Goal: Task Accomplishment & Management: Complete application form

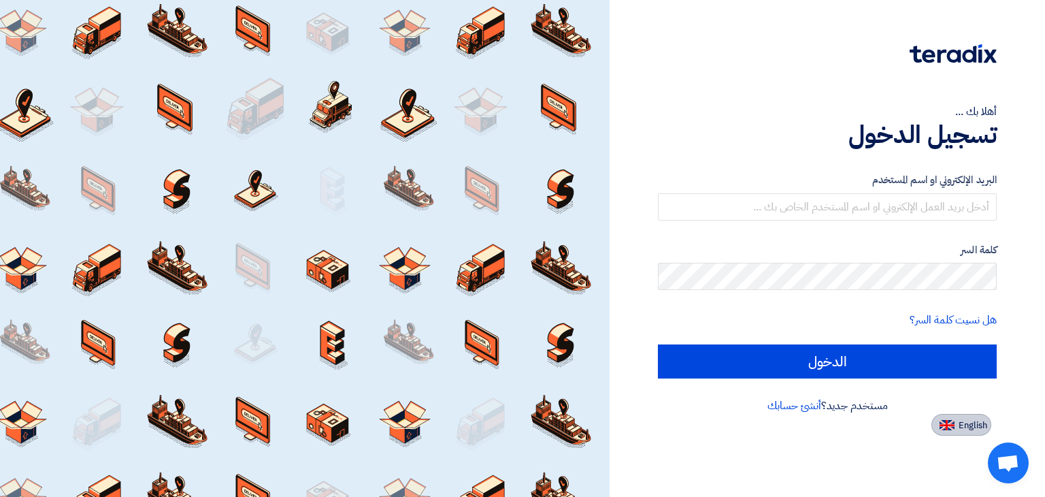
click at [957, 420] on button "English" at bounding box center [961, 425] width 60 height 22
type input "Sign in"
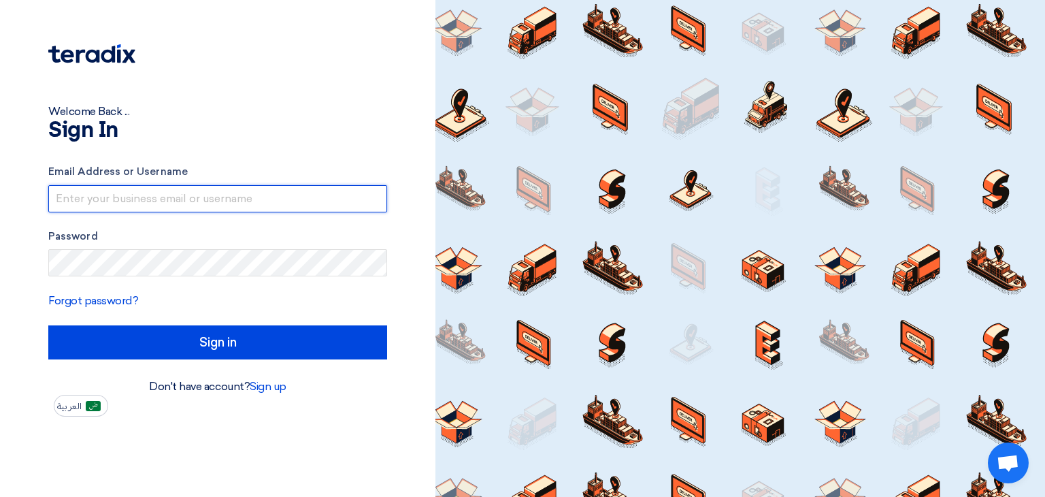
click at [120, 195] on input "text" at bounding box center [217, 198] width 339 height 27
type input "jalalanis@filtersexperts.com"
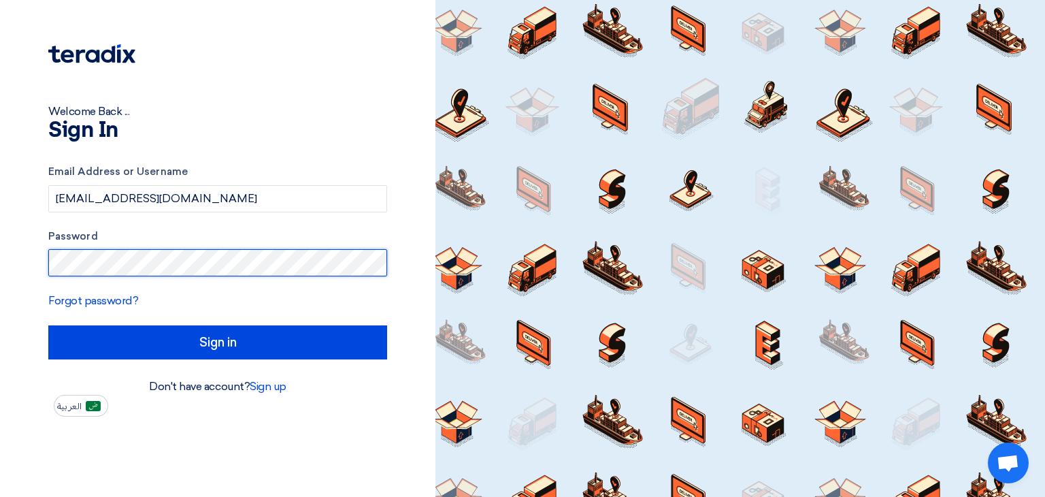
click at [48, 325] on input "Sign in" at bounding box center [217, 342] width 339 height 34
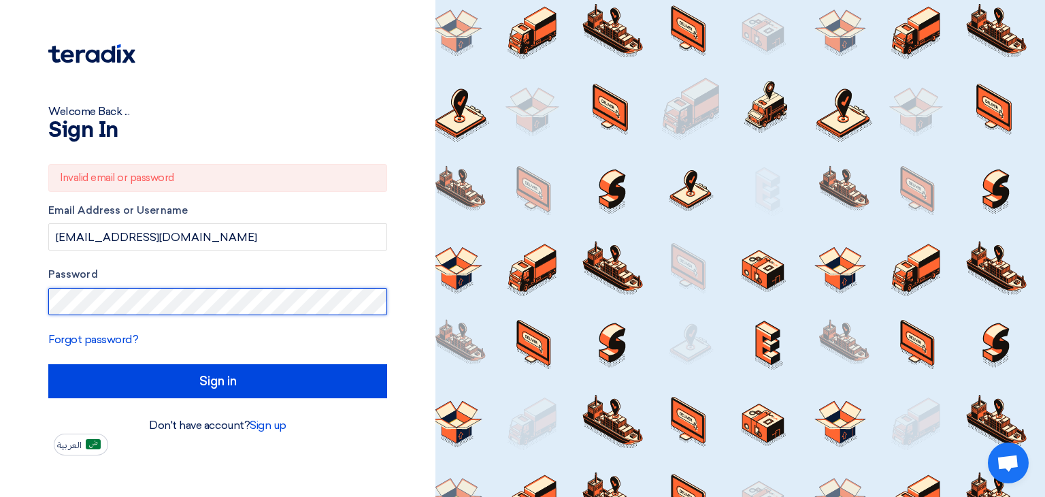
click at [48, 364] on input "Sign in" at bounding box center [217, 381] width 339 height 34
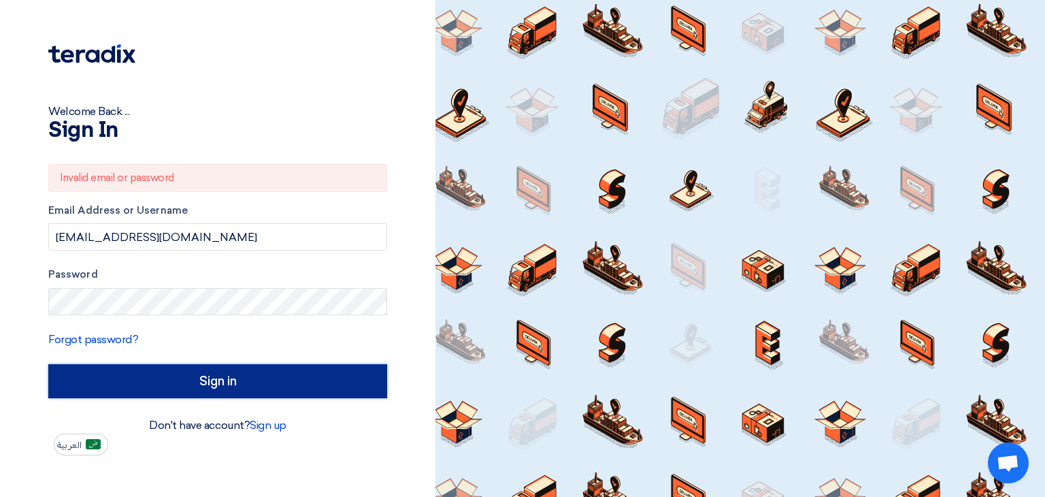
click at [234, 382] on input "Sign in" at bounding box center [217, 381] width 339 height 34
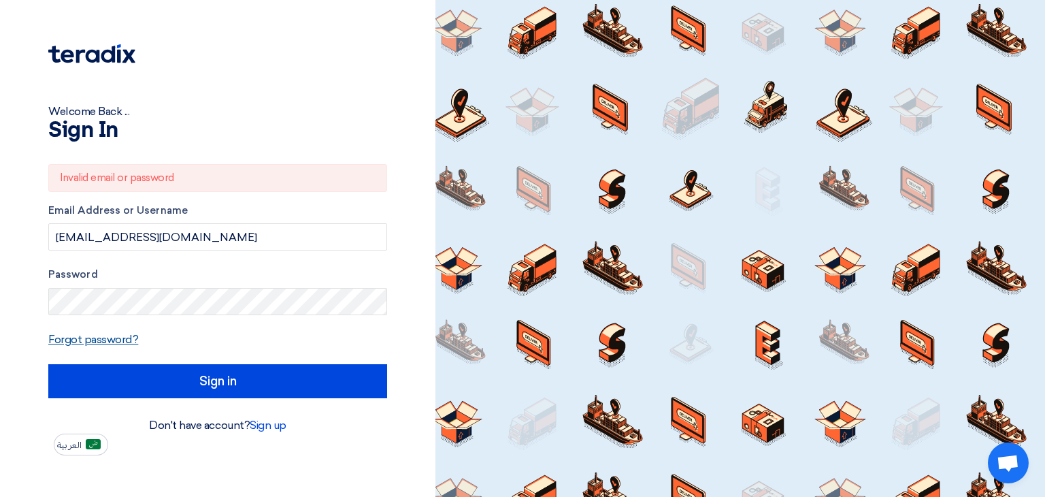
click at [109, 338] on link "Forgot password?" at bounding box center [93, 339] width 90 height 13
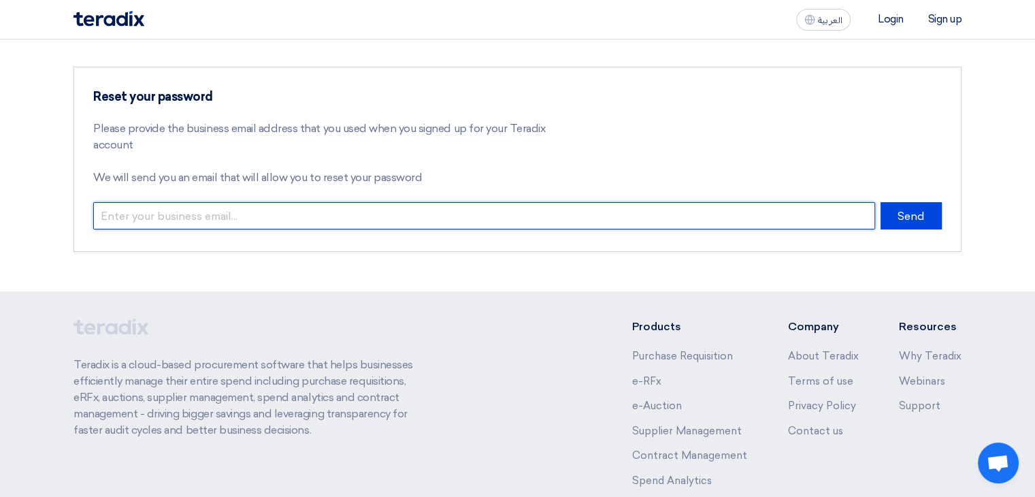
click at [204, 219] on input "email" at bounding box center [484, 215] width 782 height 27
click at [329, 216] on input "email" at bounding box center [484, 215] width 782 height 27
type input "jalalanis@filtersexperts.com"
click at [880, 202] on button "Send" at bounding box center [910, 215] width 61 height 27
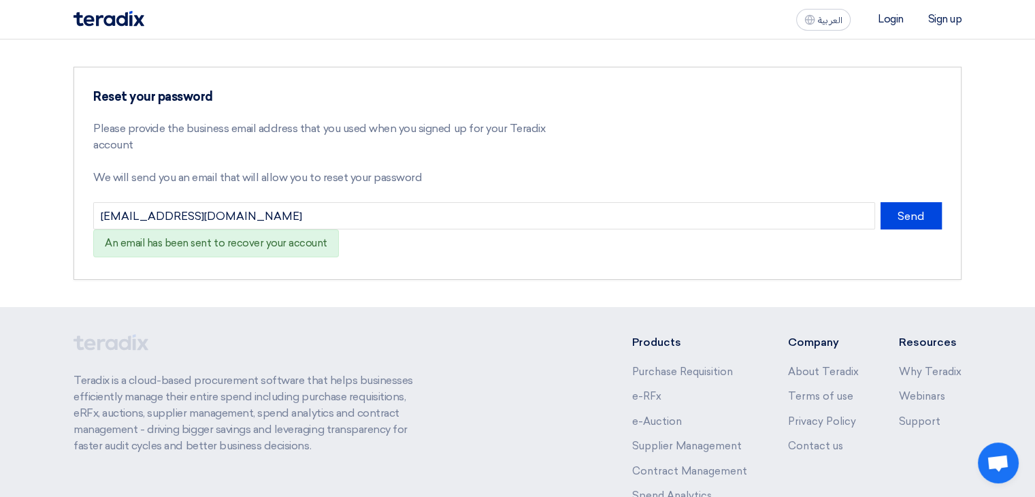
click at [899, 18] on li "Login" at bounding box center [891, 19] width 26 height 12
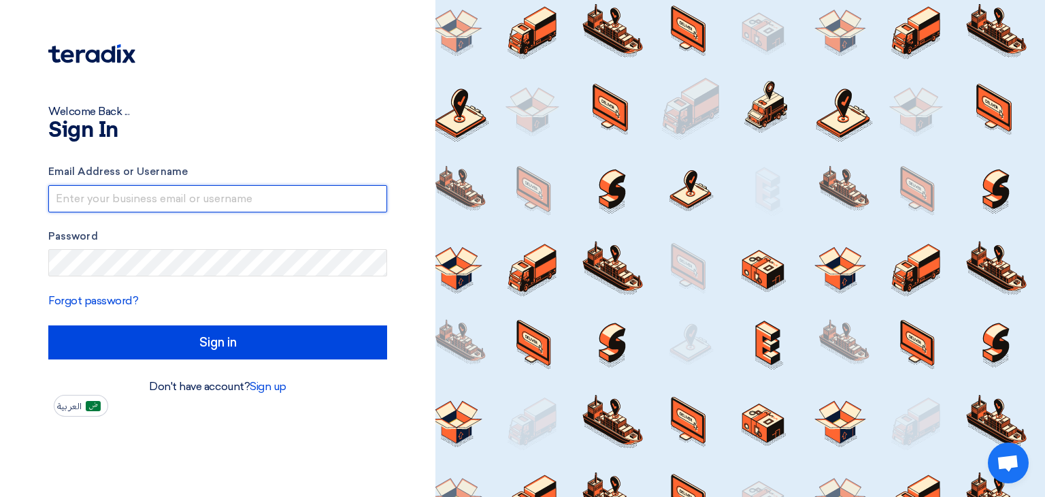
click at [94, 204] on input "text" at bounding box center [217, 198] width 339 height 27
type input "jalalanis@filtersexperts.com"
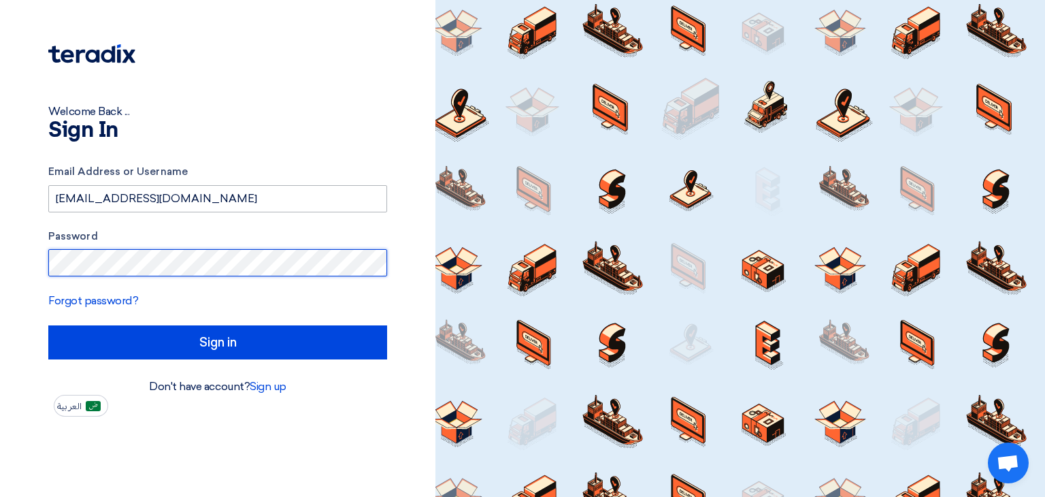
click at [48, 325] on input "Sign in" at bounding box center [217, 342] width 339 height 34
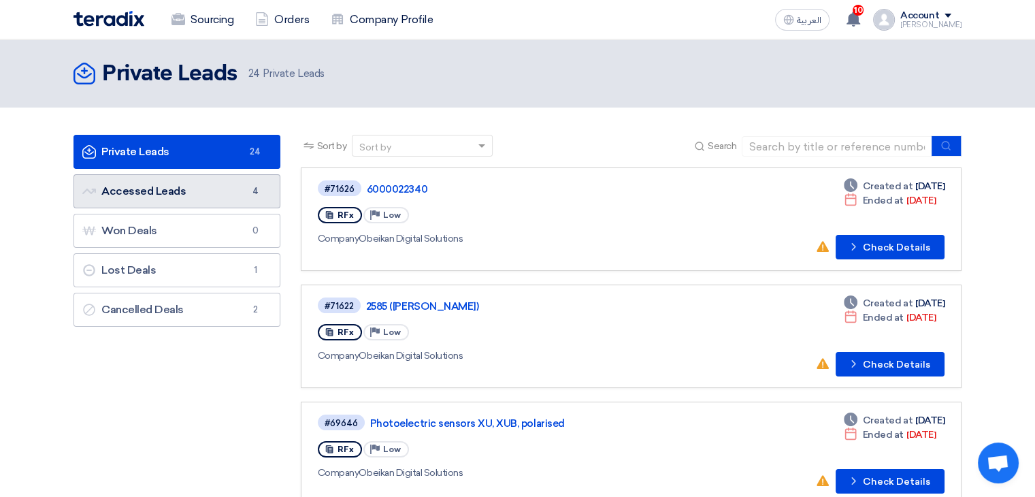
click at [229, 188] on link "Accessed Leads Accessed Leads 4" at bounding box center [176, 191] width 207 height 34
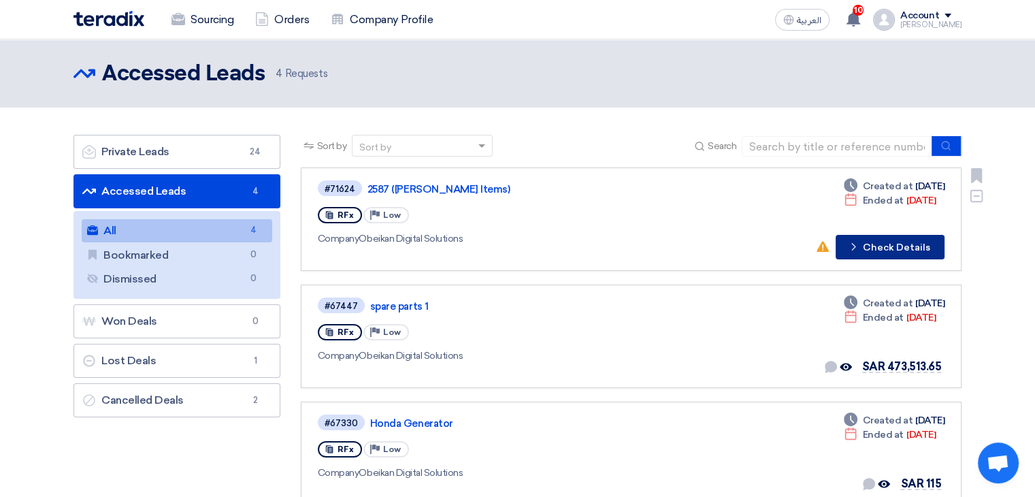
click at [898, 242] on button "Check details Check Details" at bounding box center [890, 247] width 109 height 24
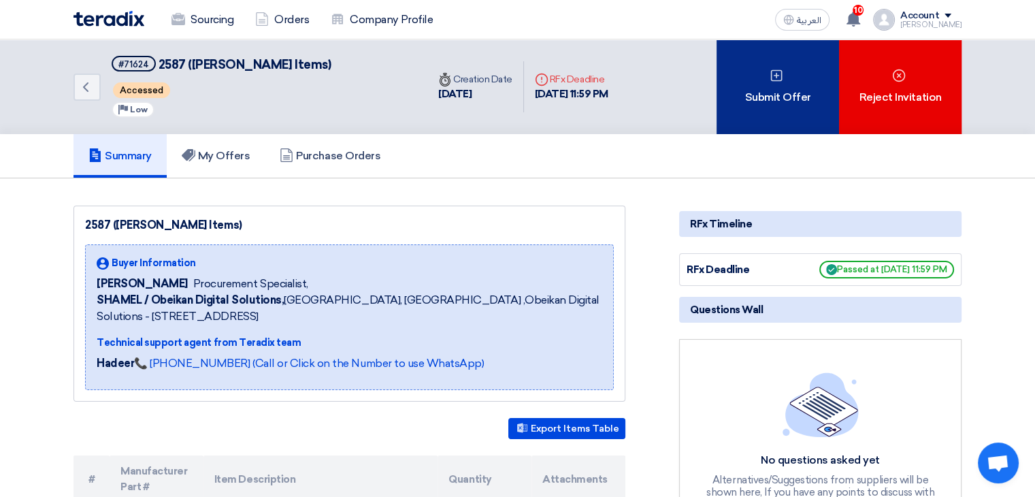
click at [768, 87] on div "Submit Offer" at bounding box center [777, 86] width 122 height 95
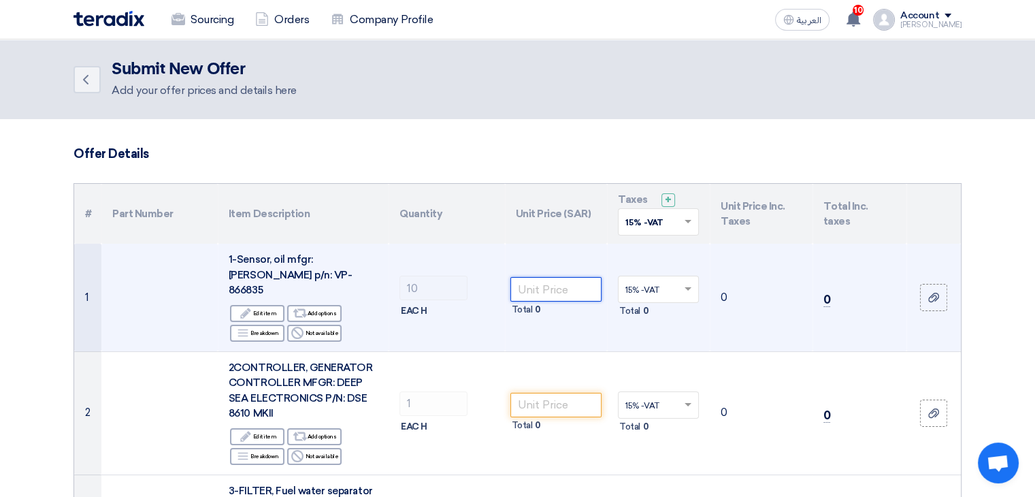
click at [546, 277] on input "number" at bounding box center [556, 289] width 92 height 24
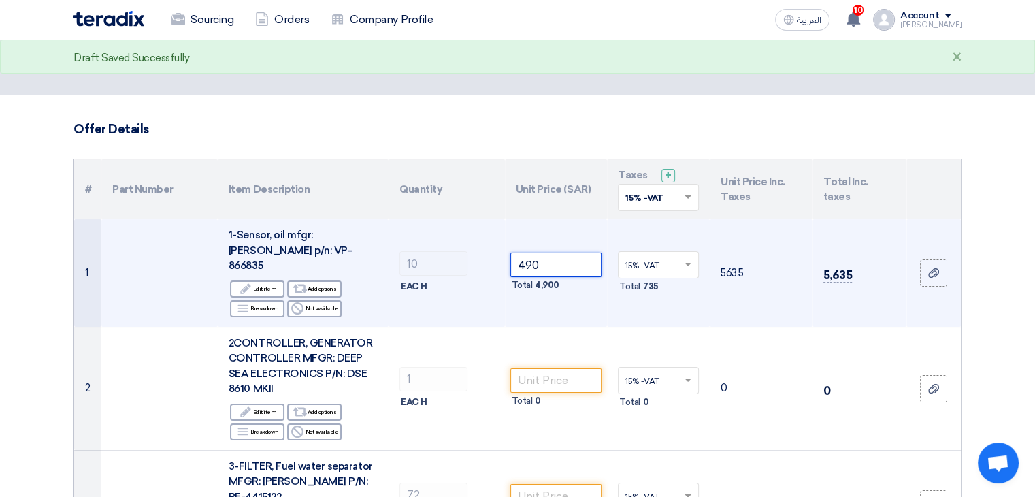
scroll to position [68, 0]
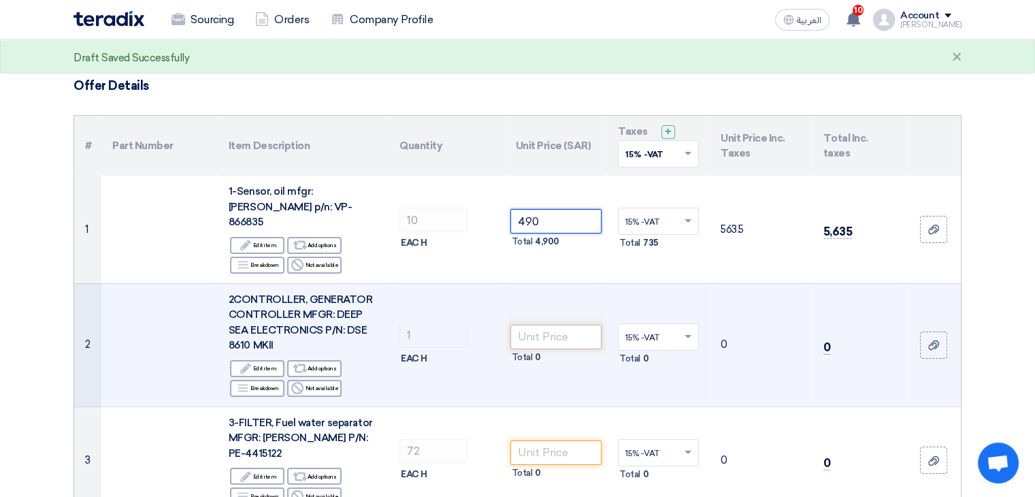
type input "490"
click at [549, 325] on input "number" at bounding box center [556, 337] width 92 height 24
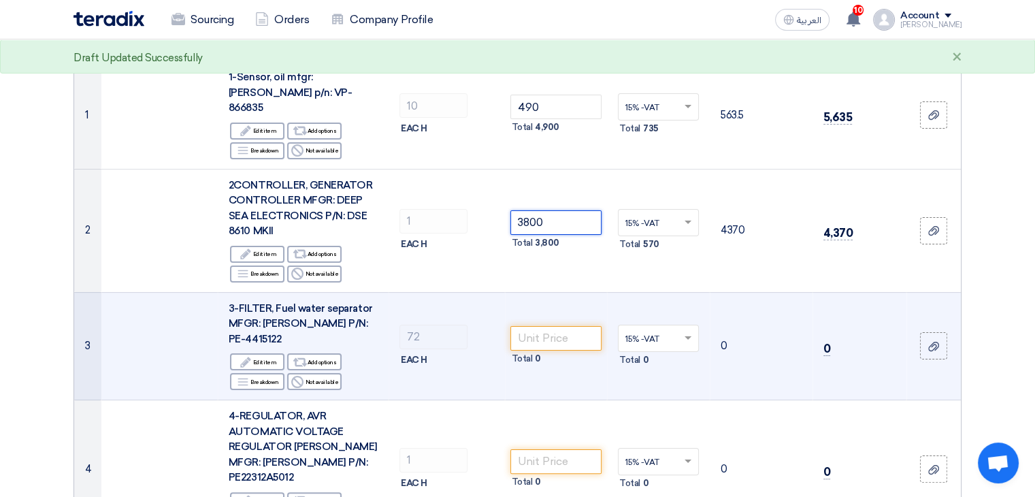
scroll to position [204, 0]
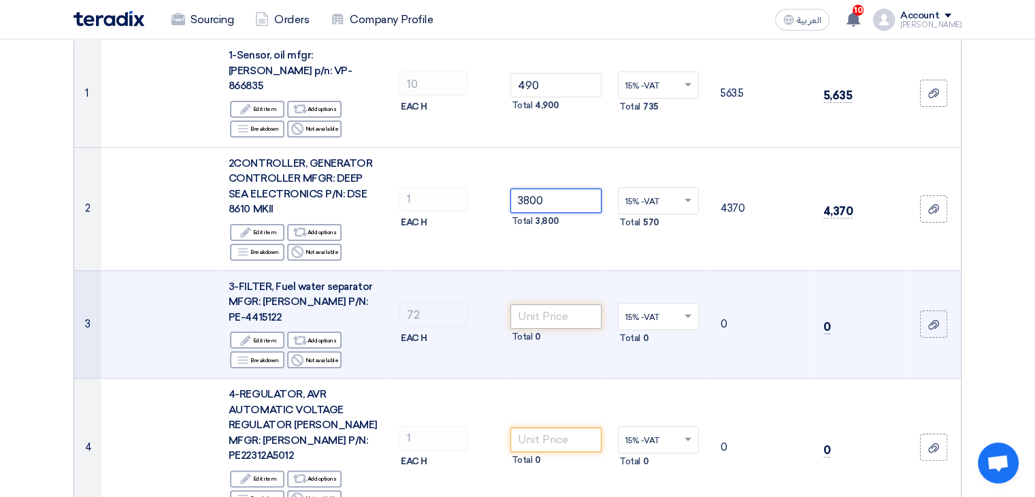
type input "3800"
click at [539, 304] on input "number" at bounding box center [556, 316] width 92 height 24
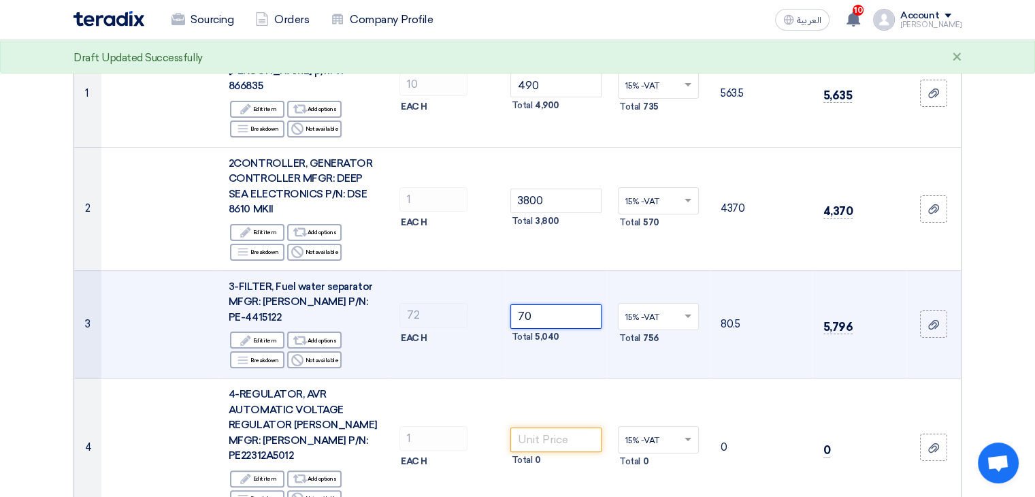
scroll to position [272, 0]
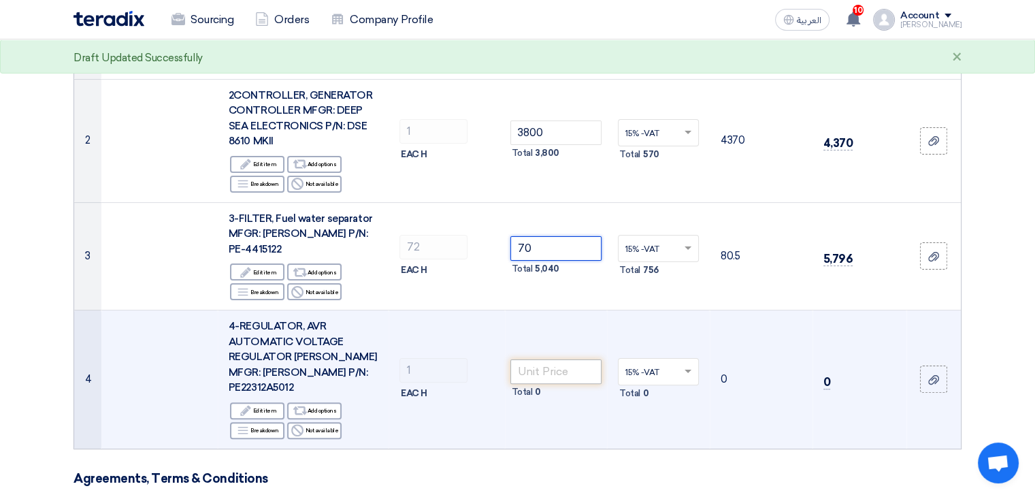
type input "70"
click at [544, 365] on input "number" at bounding box center [556, 371] width 92 height 24
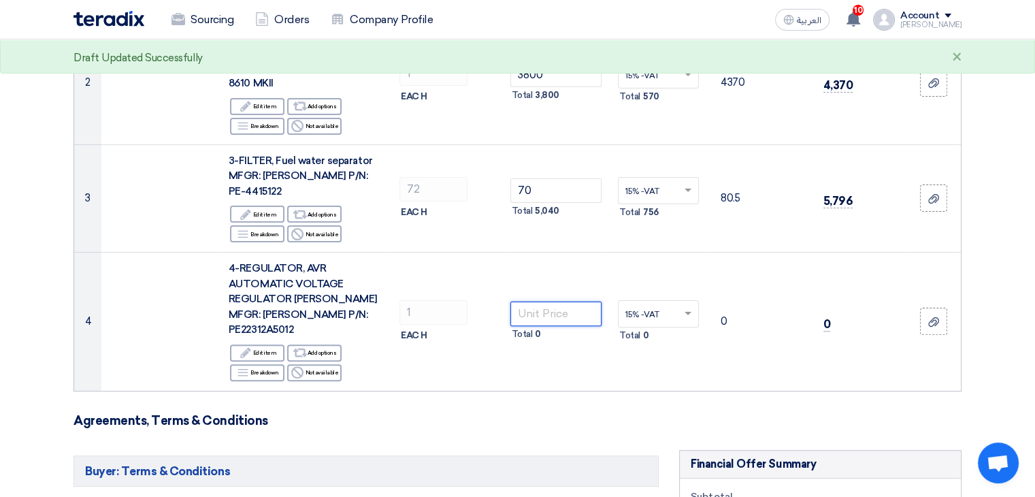
scroll to position [408, 0]
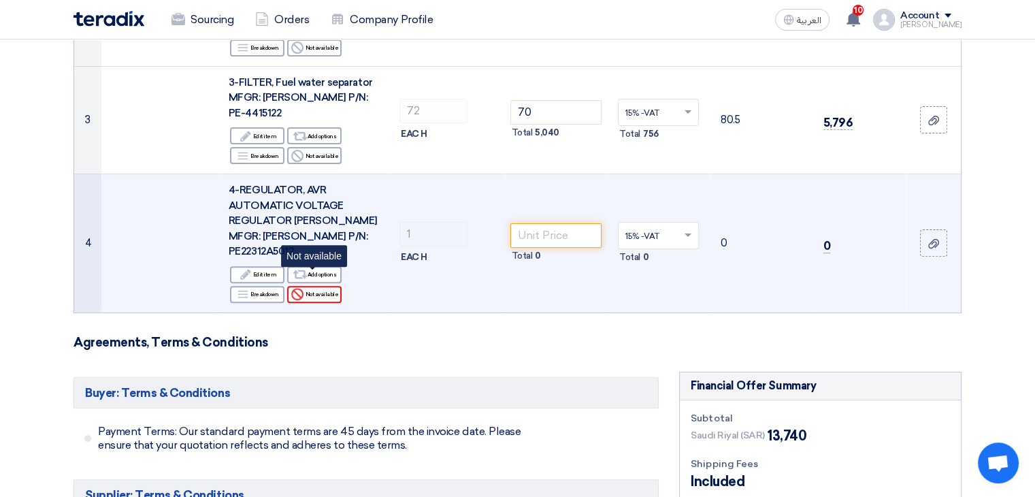
click at [314, 286] on div "Reject Not available" at bounding box center [314, 294] width 54 height 17
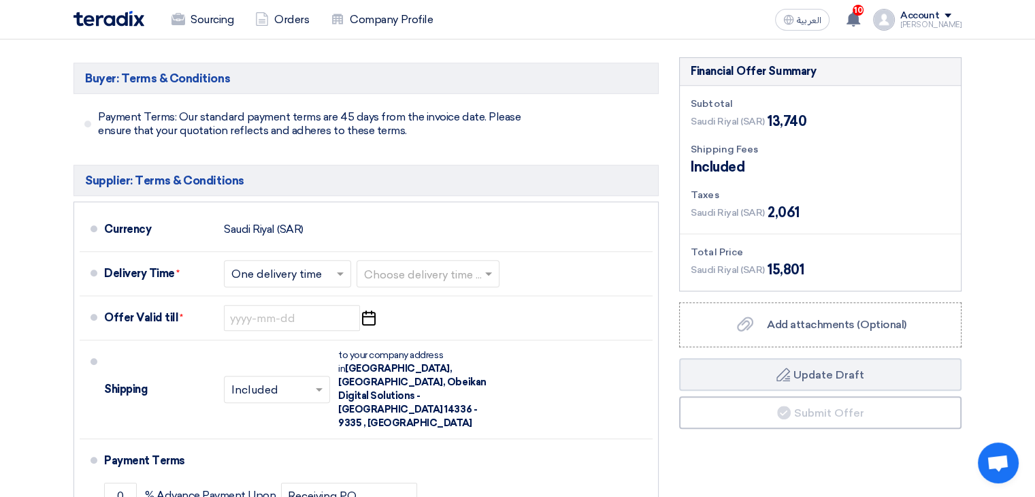
scroll to position [816, 0]
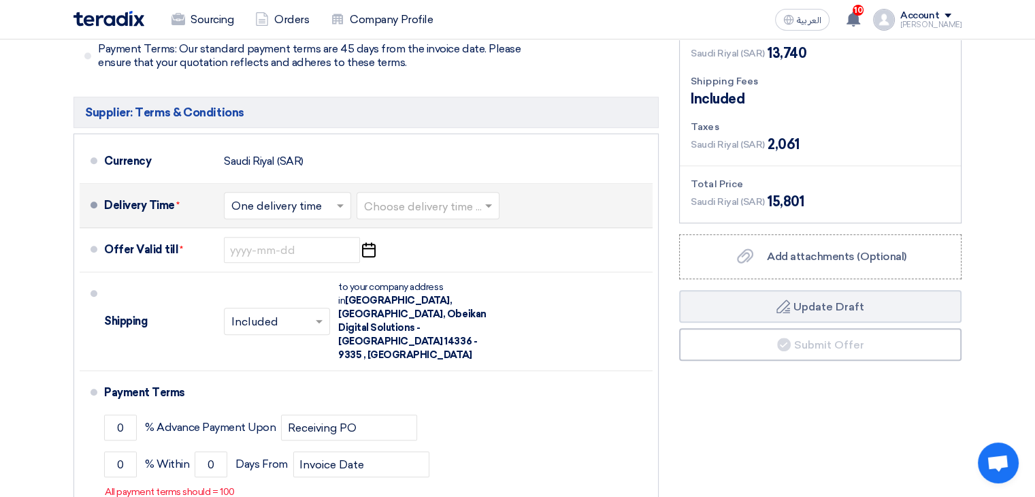
click at [446, 197] on input "text" at bounding box center [428, 207] width 129 height 20
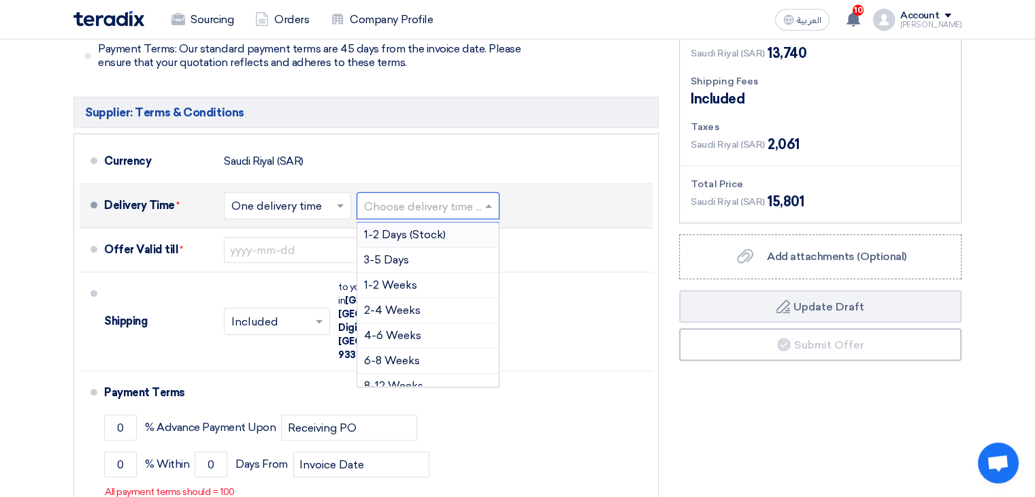
click at [419, 228] on span "1-2 Days (Stock)" at bounding box center [405, 234] width 82 height 13
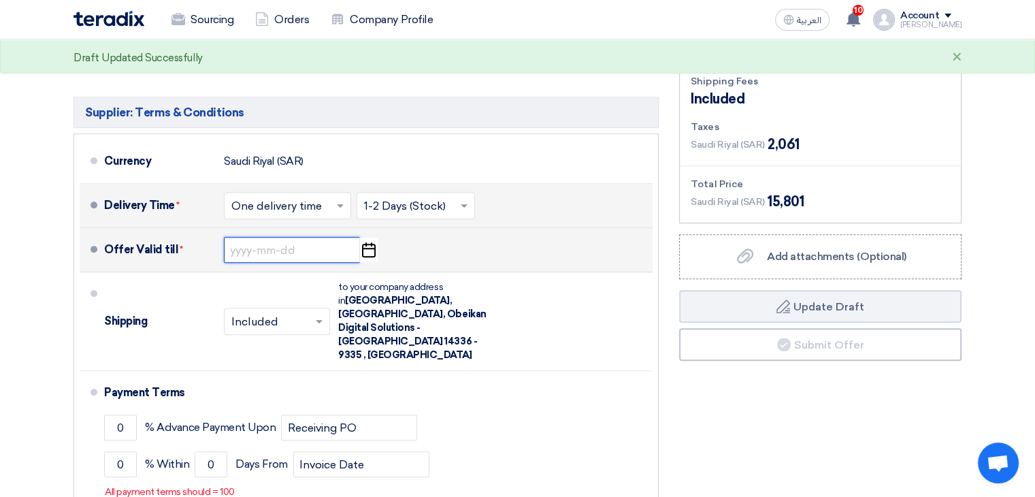
click at [280, 237] on input at bounding box center [292, 250] width 136 height 26
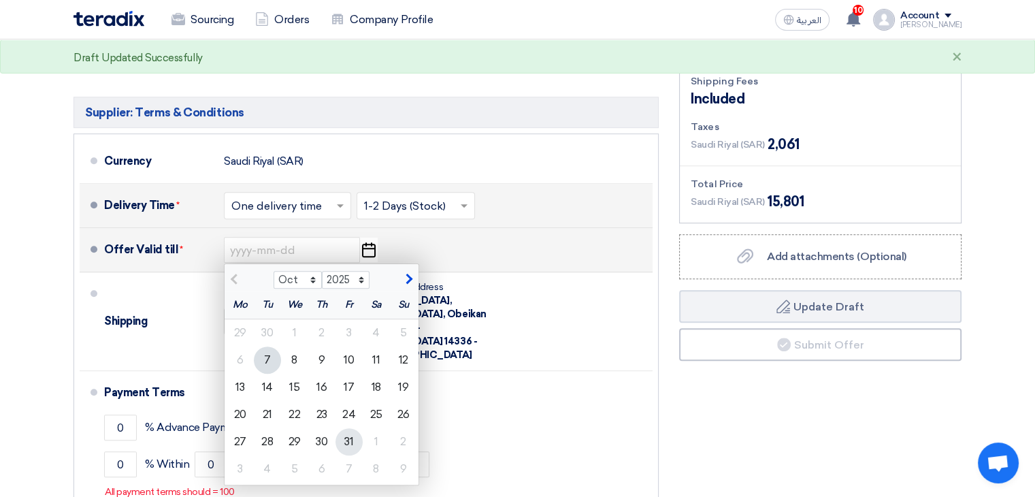
click at [348, 428] on div "31" at bounding box center [348, 441] width 27 height 27
type input "10/31/2025"
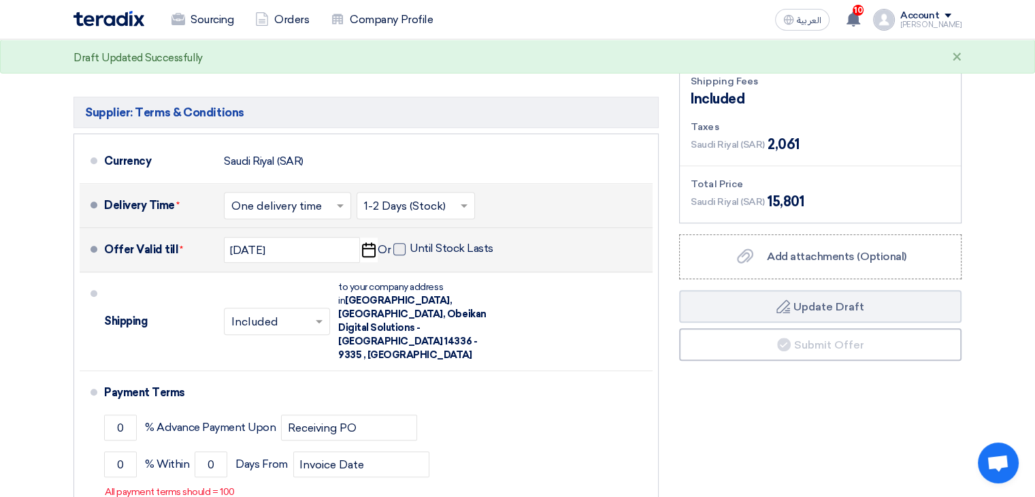
click at [401, 243] on span at bounding box center [399, 249] width 12 height 12
click at [410, 242] on input "Until Stock Lasts" at bounding box center [453, 255] width 86 height 26
checkbox input "true"
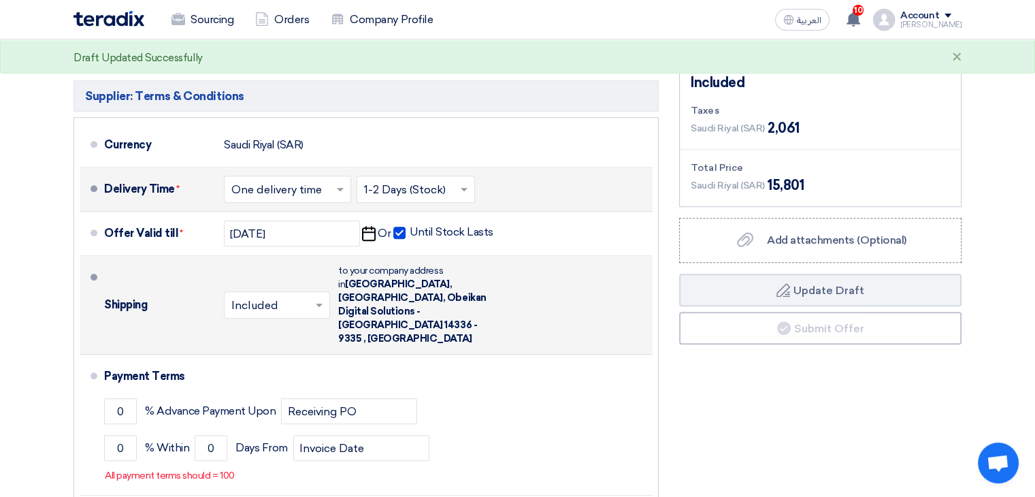
scroll to position [885, 0]
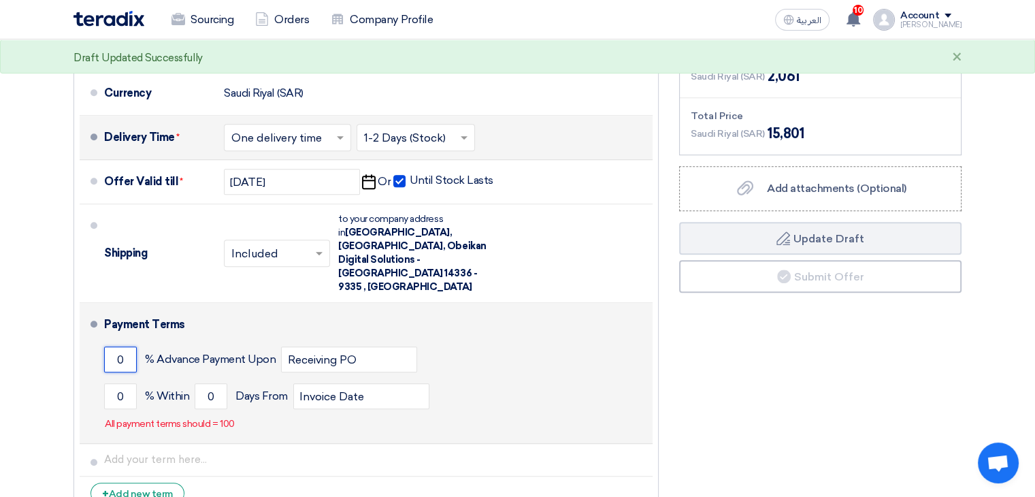
click at [124, 346] on input "0" at bounding box center [120, 359] width 33 height 26
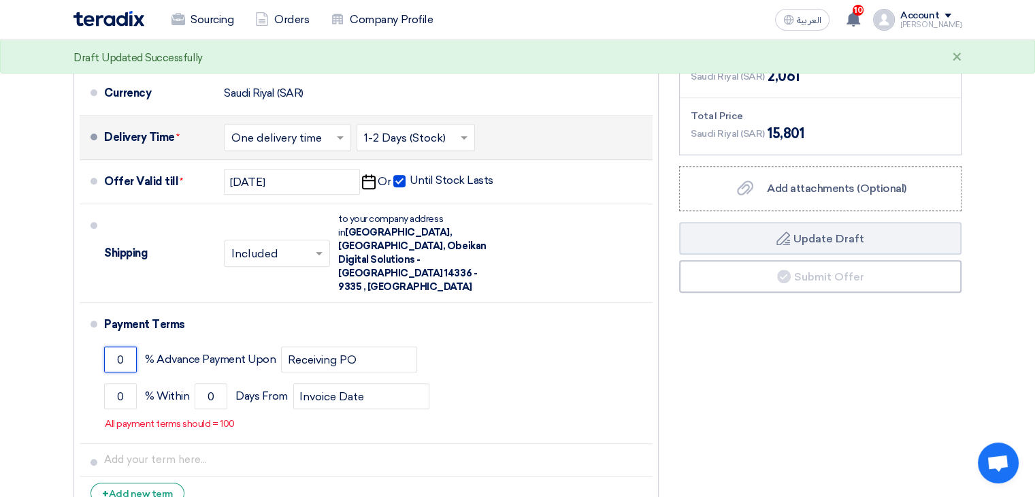
drag, startPoint x: 128, startPoint y: 314, endPoint x: 67, endPoint y: 319, distance: 60.8
click at [67, 319] on div "Buyer: Terms & Conditions Payment Terms: Our standard payment terms are 45 days…" at bounding box center [366, 221] width 606 height 601
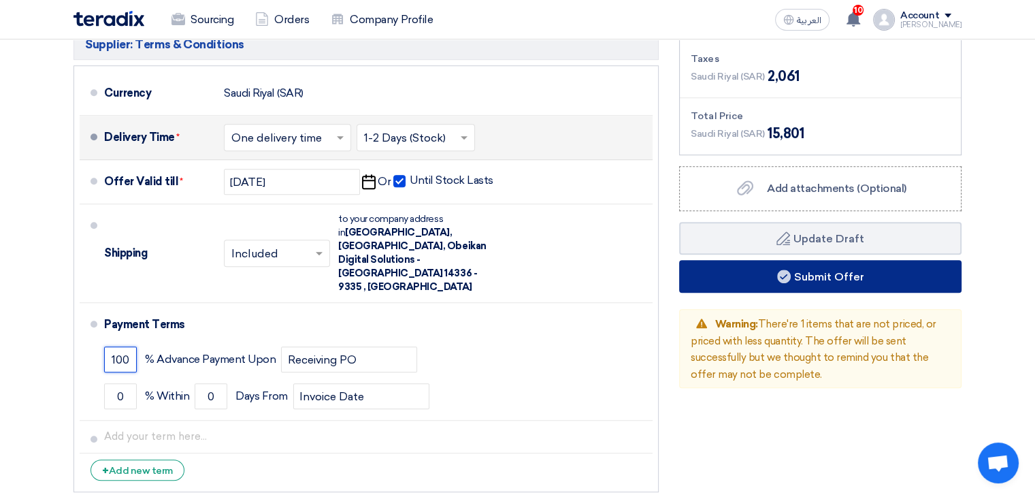
type input "100"
click at [849, 264] on button "Submit Offer" at bounding box center [820, 276] width 282 height 33
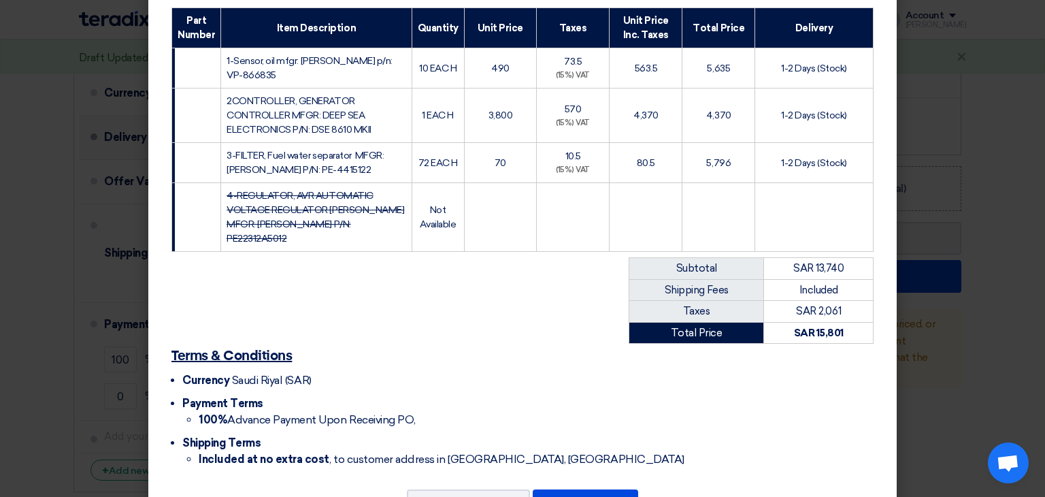
scroll to position [295, 0]
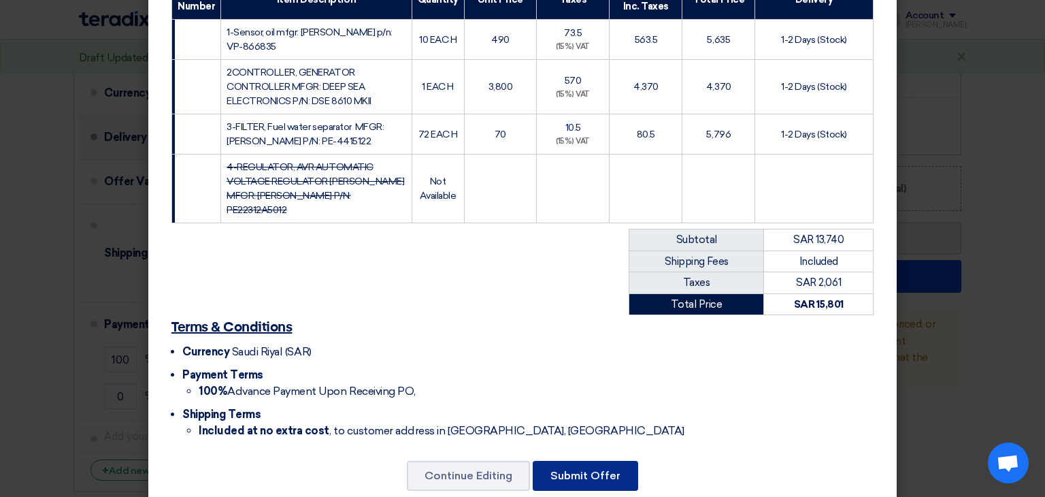
click at [611, 461] on button "Submit Offer" at bounding box center [585, 476] width 105 height 30
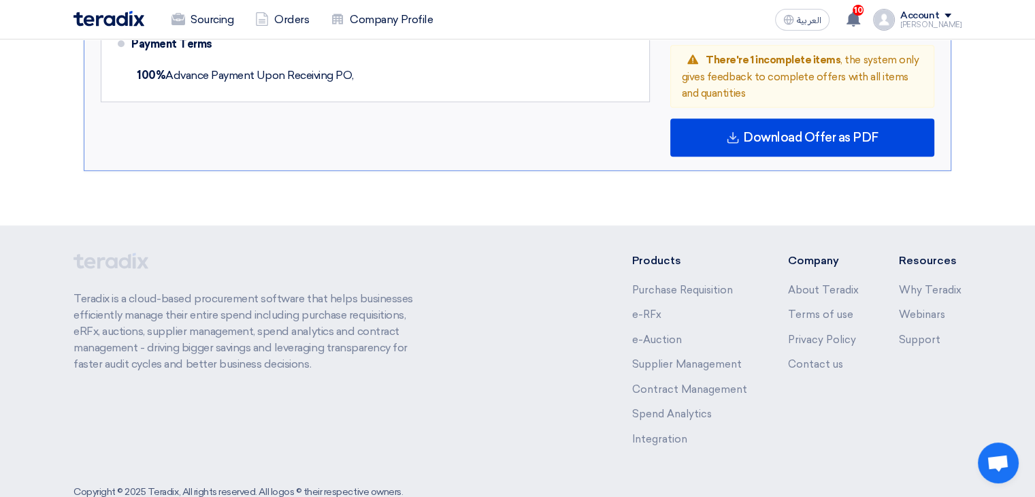
scroll to position [929, 0]
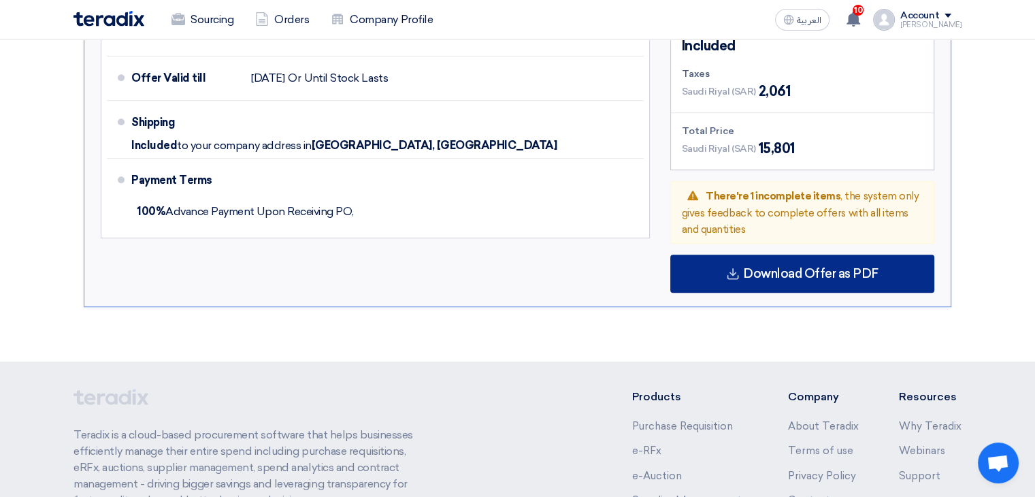
click at [873, 267] on span "Download Offer as PDF" at bounding box center [810, 273] width 135 height 12
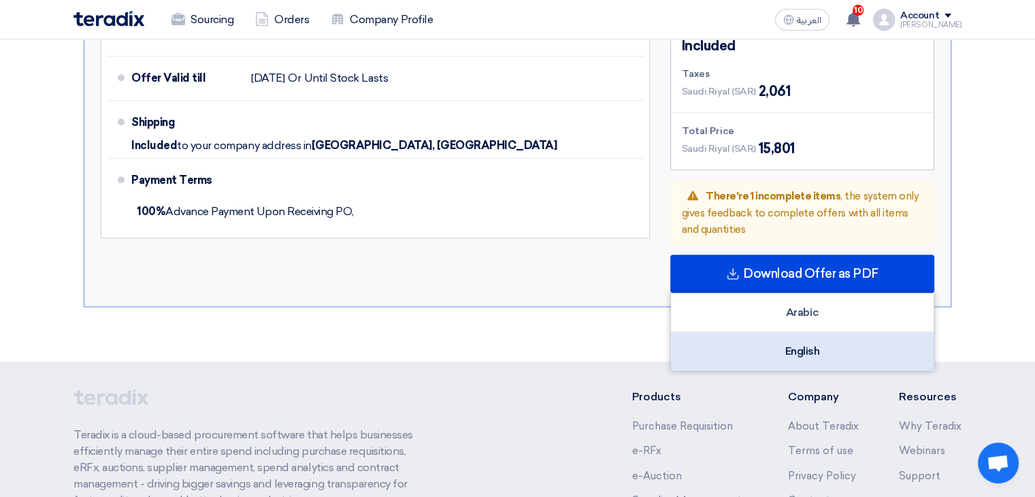
click at [802, 332] on div "English" at bounding box center [802, 351] width 263 height 38
